Goal: Transaction & Acquisition: Book appointment/travel/reservation

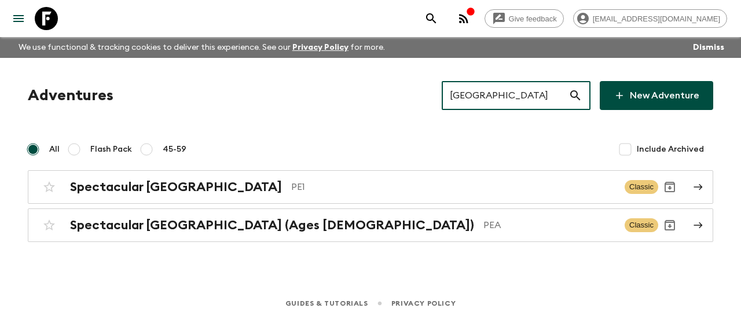
click at [518, 97] on input "[GEOGRAPHIC_DATA]" at bounding box center [505, 95] width 127 height 32
paste input "[GEOGRAPHIC_DATA]"
click at [518, 97] on input "[GEOGRAPHIC_DATA]" at bounding box center [505, 95] width 127 height 32
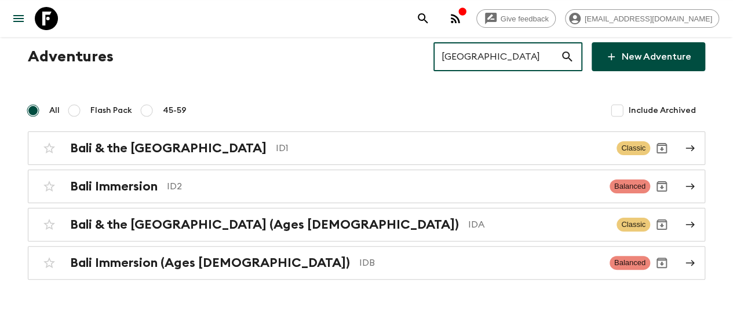
scroll to position [39, 0]
type input "[GEOGRAPHIC_DATA]"
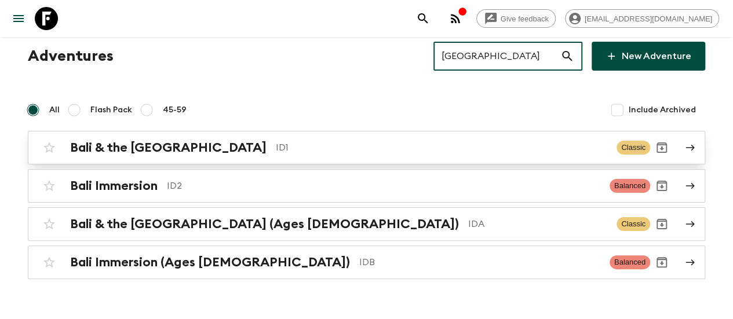
click at [168, 150] on h2 "Bali & the [GEOGRAPHIC_DATA]" at bounding box center [168, 147] width 196 height 15
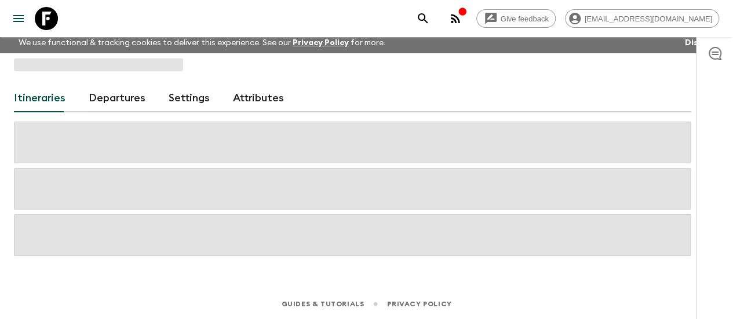
scroll to position [39, 0]
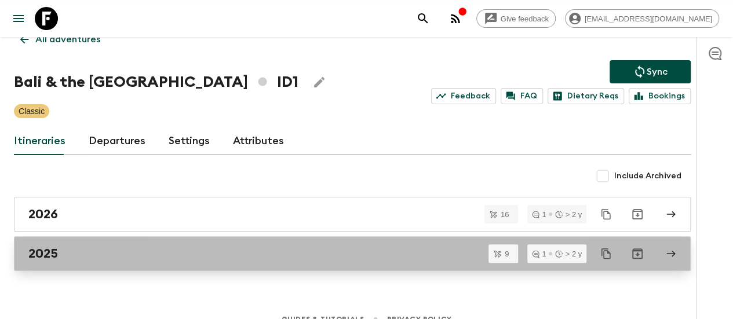
click at [116, 248] on div "2025" at bounding box center [341, 253] width 626 height 15
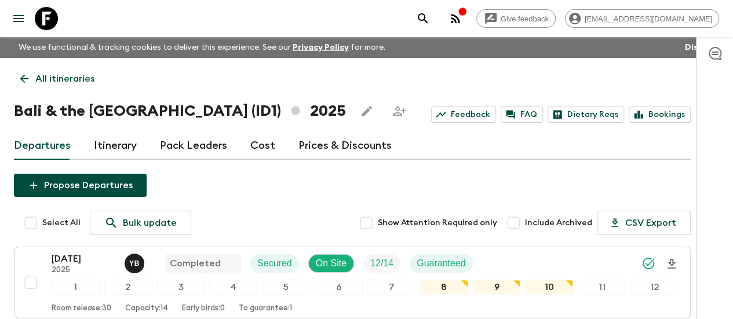
scroll to position [5, 0]
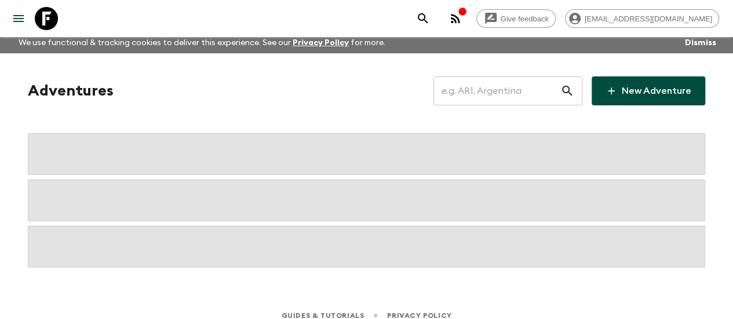
scroll to position [16, 0]
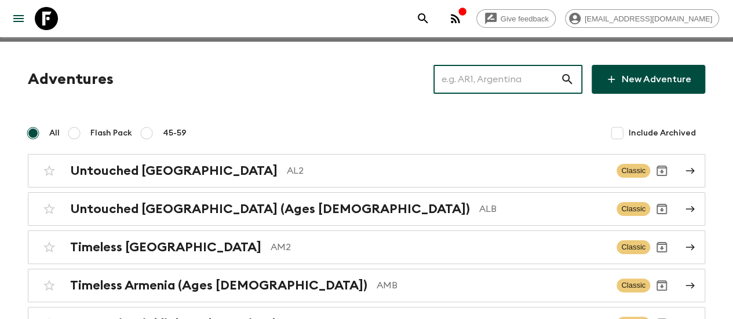
click at [475, 79] on input "text" at bounding box center [496, 79] width 127 height 32
paste input "I'm waiting for it to drop to 20% and highly considering booking:)"
type input "I'm waiting for it to drop to 20% and highly considering booking:)"
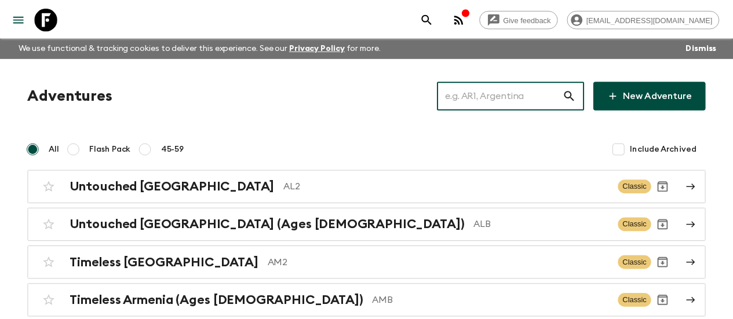
scroll to position [0, 0]
